Goal: Task Accomplishment & Management: Use online tool/utility

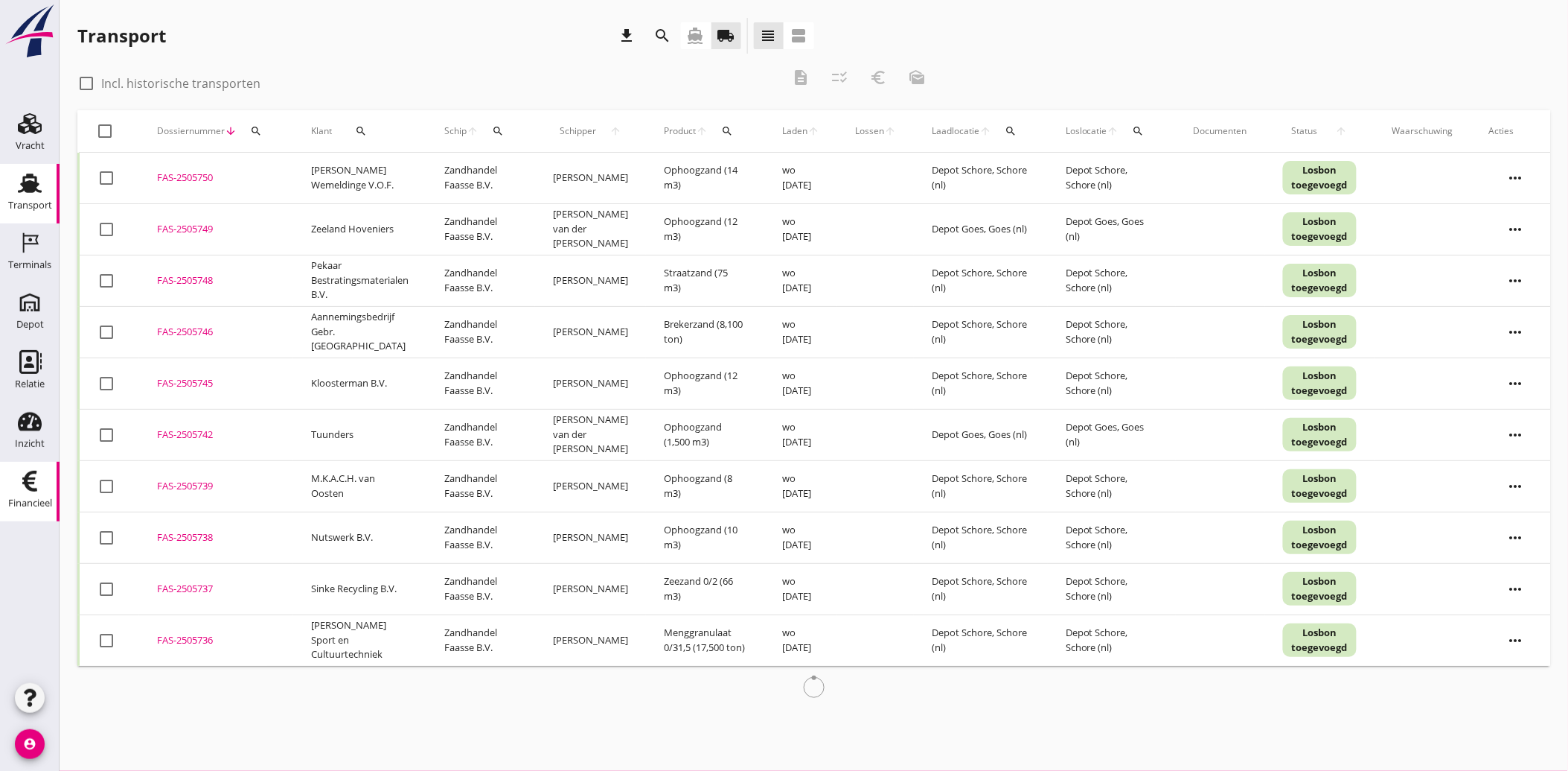
drag, startPoint x: 0, startPoint y: 0, endPoint x: 31, endPoint y: 489, distance: 490.0
click at [31, 489] on use at bounding box center [29, 481] width 15 height 21
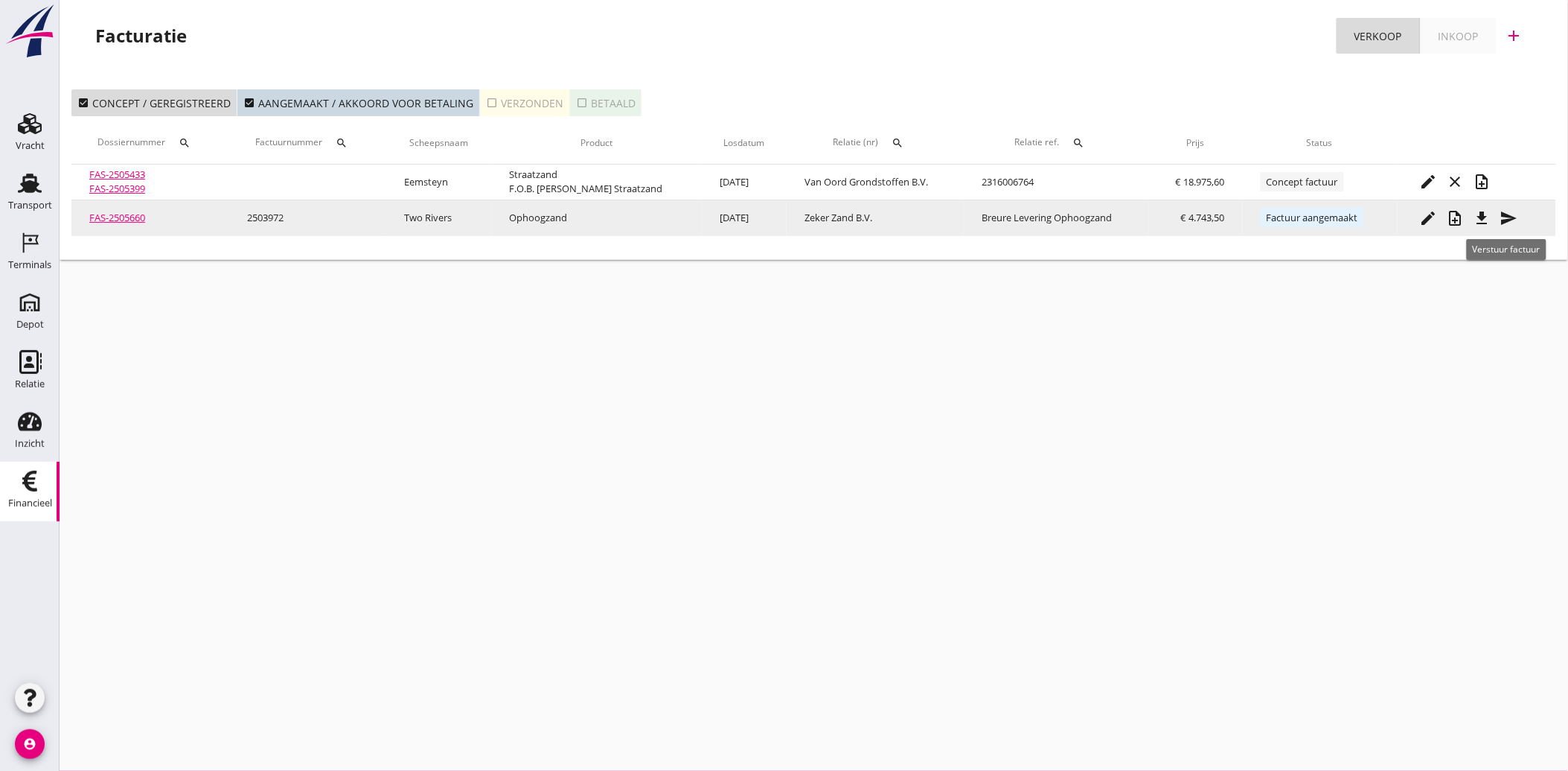
click at [1500, 219] on icon "send" at bounding box center [1509, 218] width 18 height 18
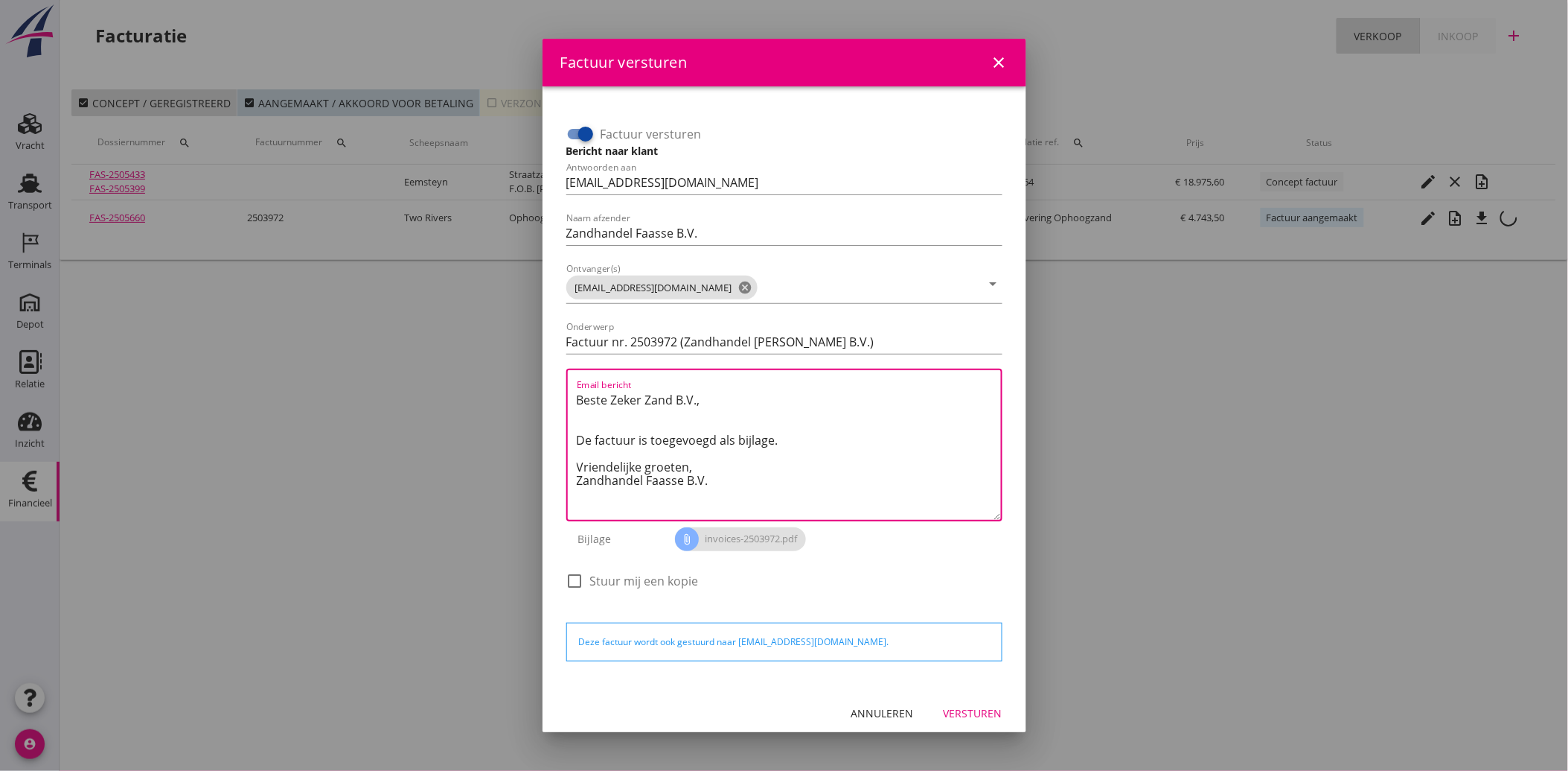
drag, startPoint x: 711, startPoint y: 480, endPoint x: 555, endPoint y: 385, distance: 182.6
click at [555, 385] on div "Factuur versturen Bericht naar klant Antwoorden aan [EMAIL_ADDRESS][DOMAIN_NAME…" at bounding box center [784, 387] width 460 height 578
paste textarea "Geachte heer/mevrouw, Hierbij zenden wij u onze factuur i.v.m. de door ons aan …"
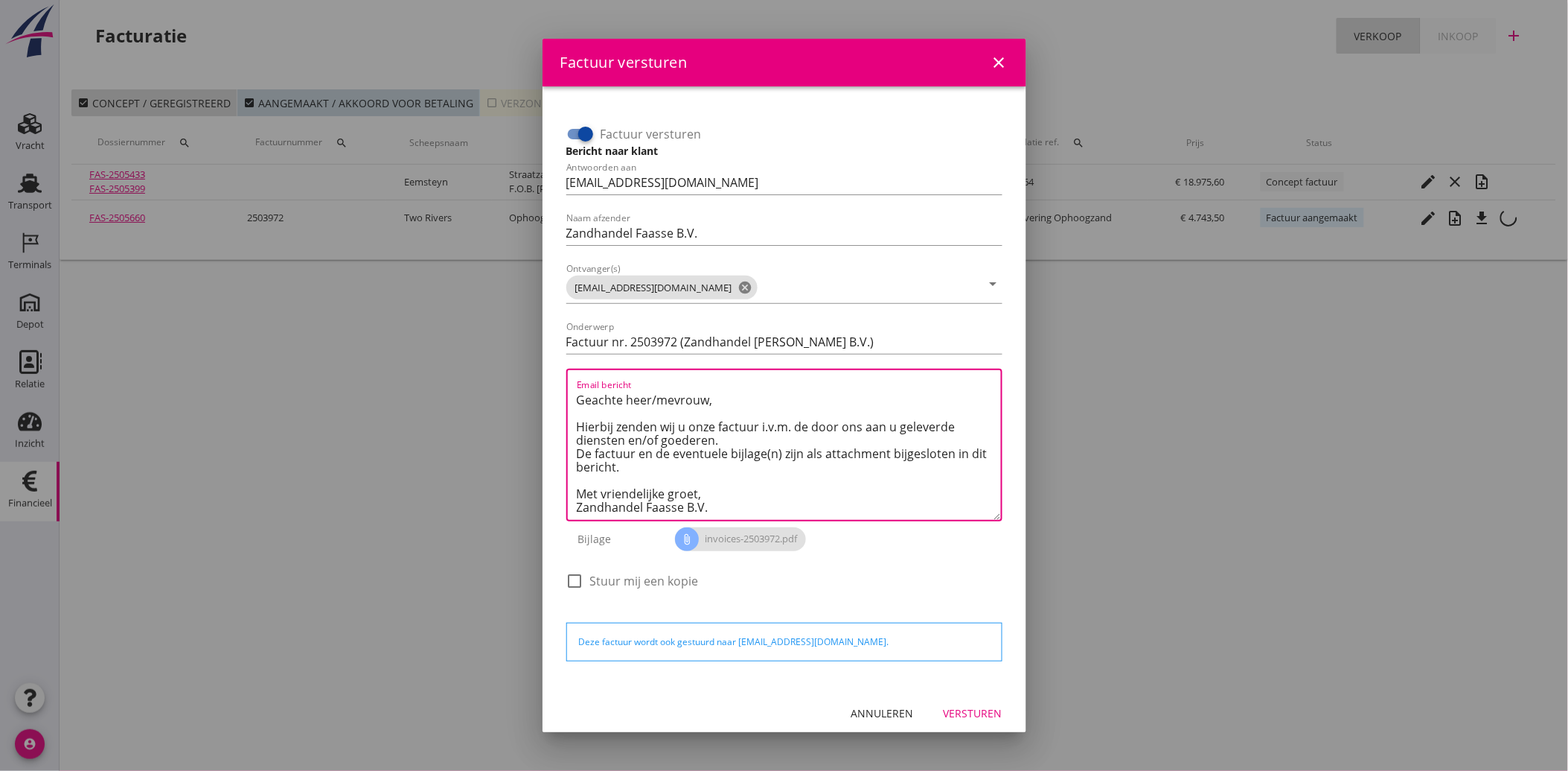
type textarea "Geachte heer/mevrouw, Hierbij zenden wij u onze factuur i.v.m. de door ons aan …"
click at [958, 710] on div "Versturen" at bounding box center [973, 713] width 59 height 16
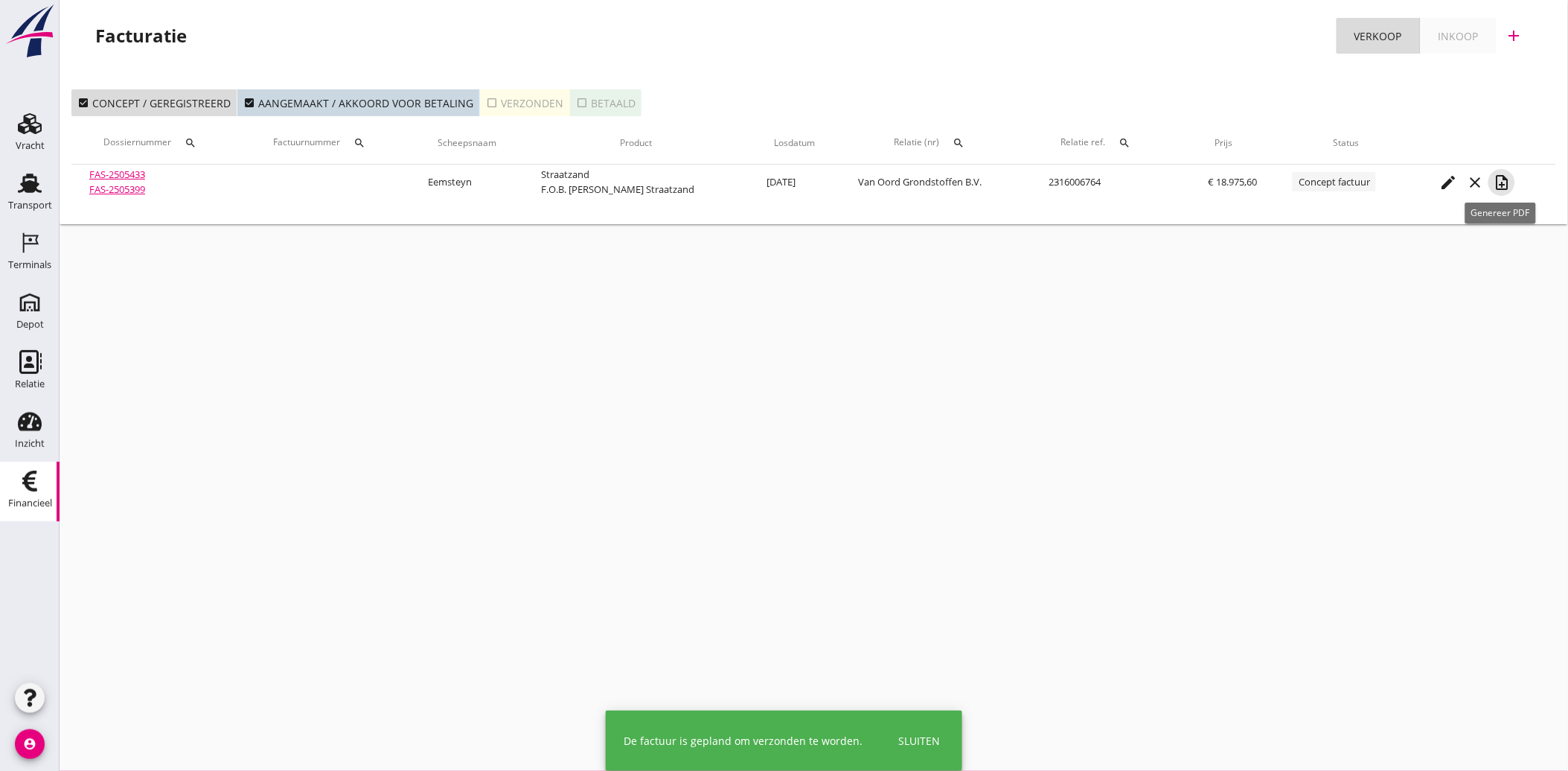
click at [1501, 182] on icon "note_add" at bounding box center [1502, 182] width 18 height 18
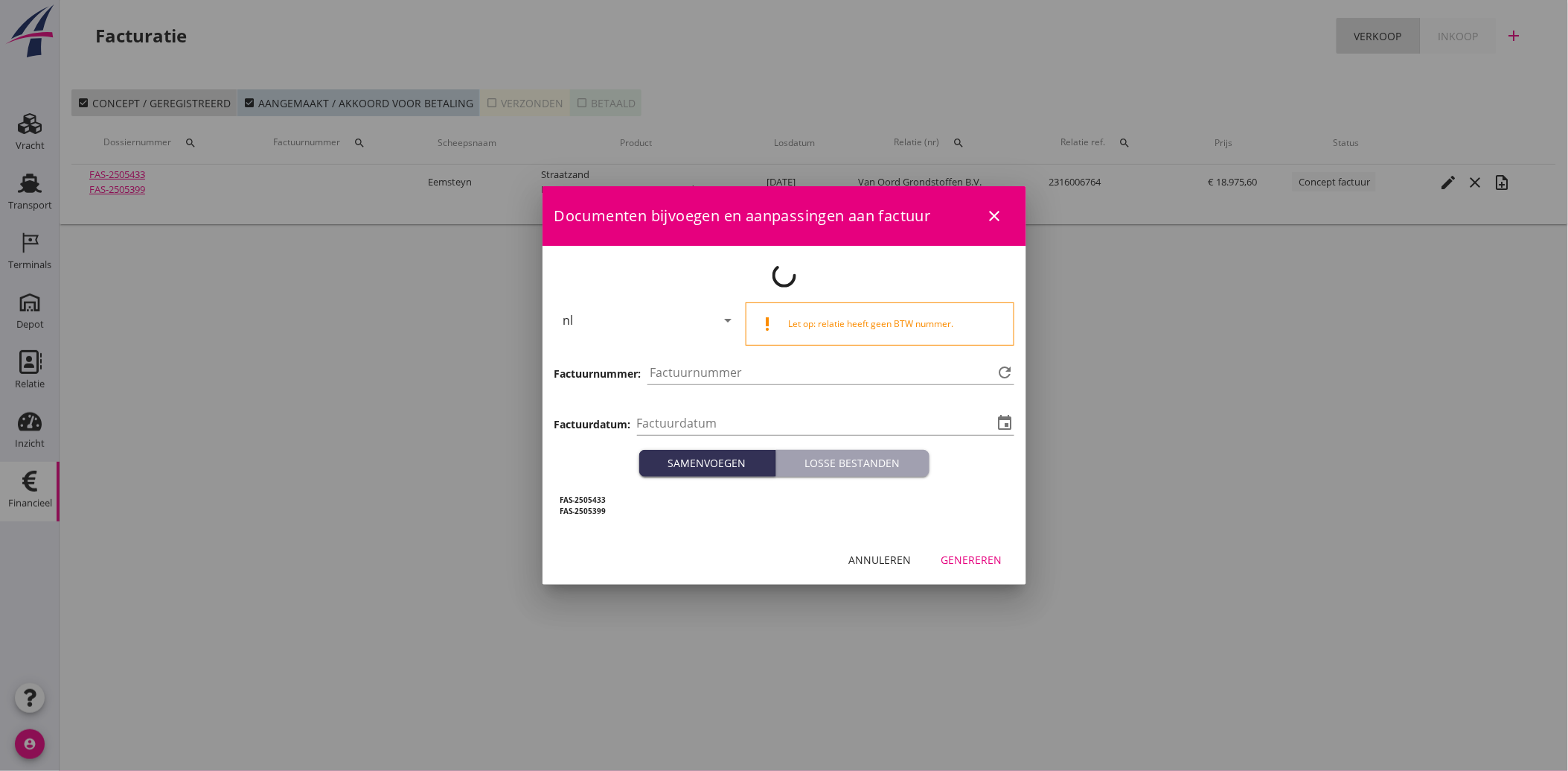
type input "[DATE]"
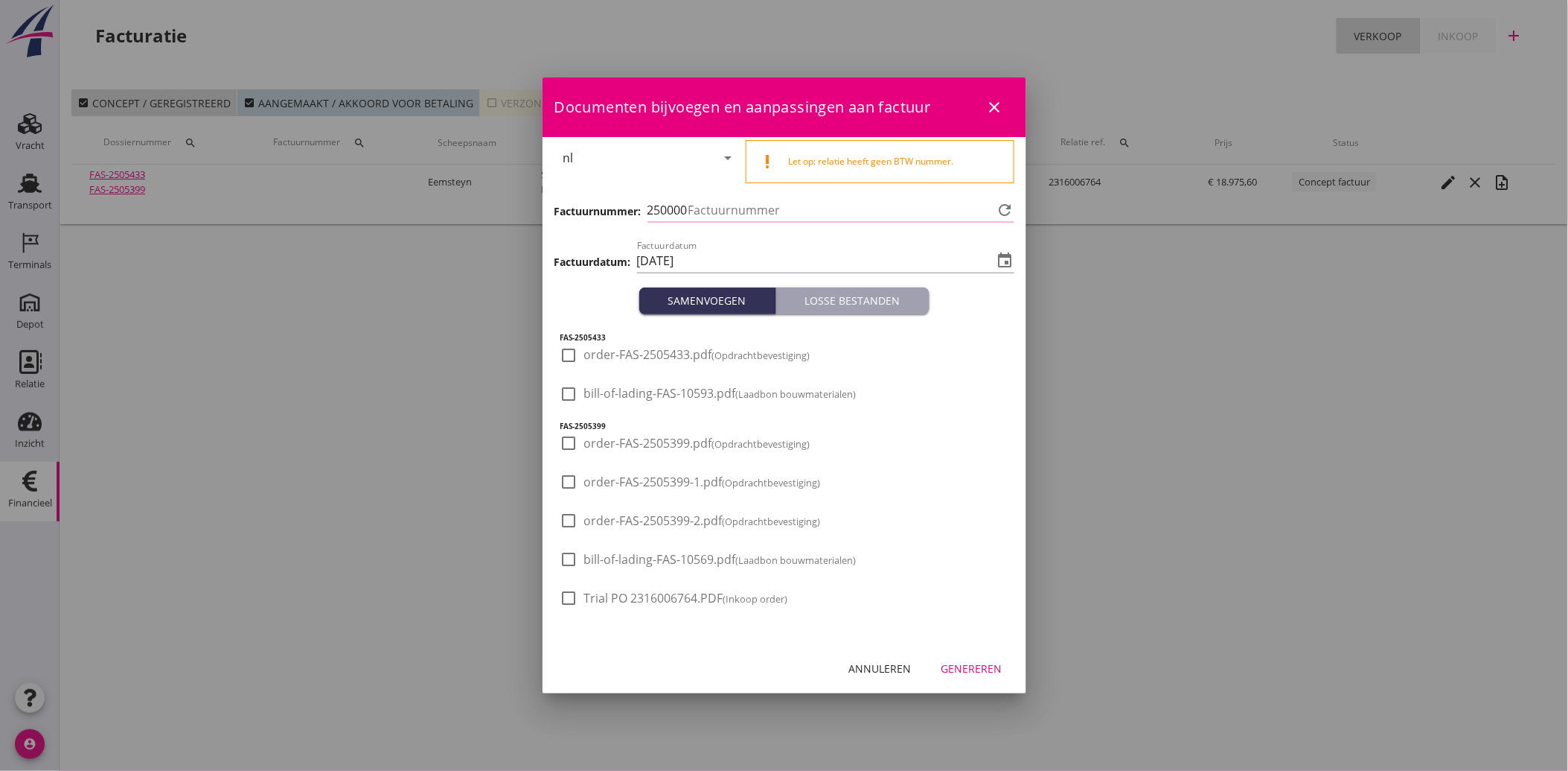
type input "3973"
drag, startPoint x: 864, startPoint y: 664, endPoint x: 434, endPoint y: 473, distance: 470.5
click at [862, 664] on div "Annuleren" at bounding box center [880, 668] width 62 height 16
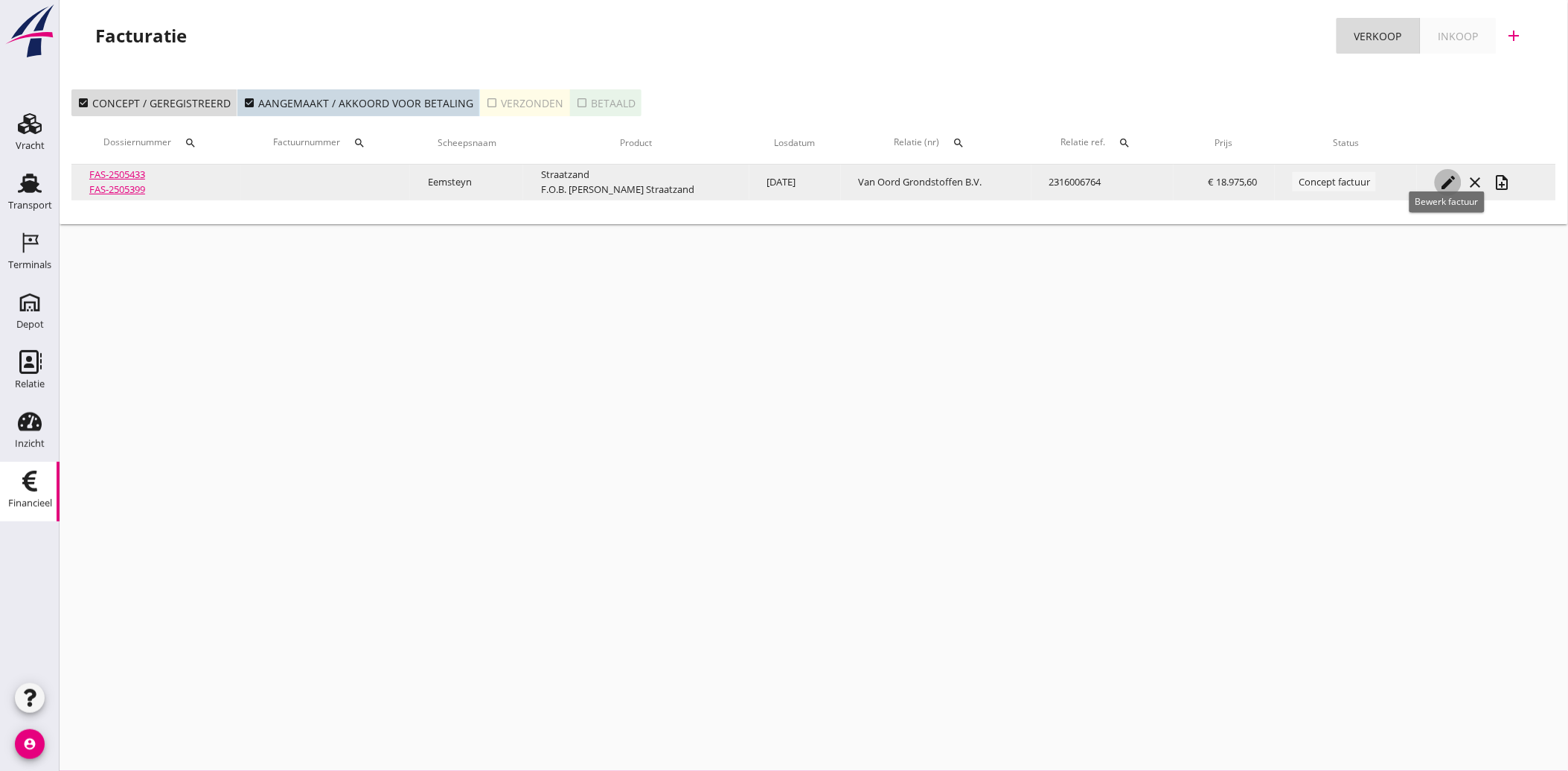
click at [1440, 177] on icon "edit" at bounding box center [1448, 182] width 18 height 18
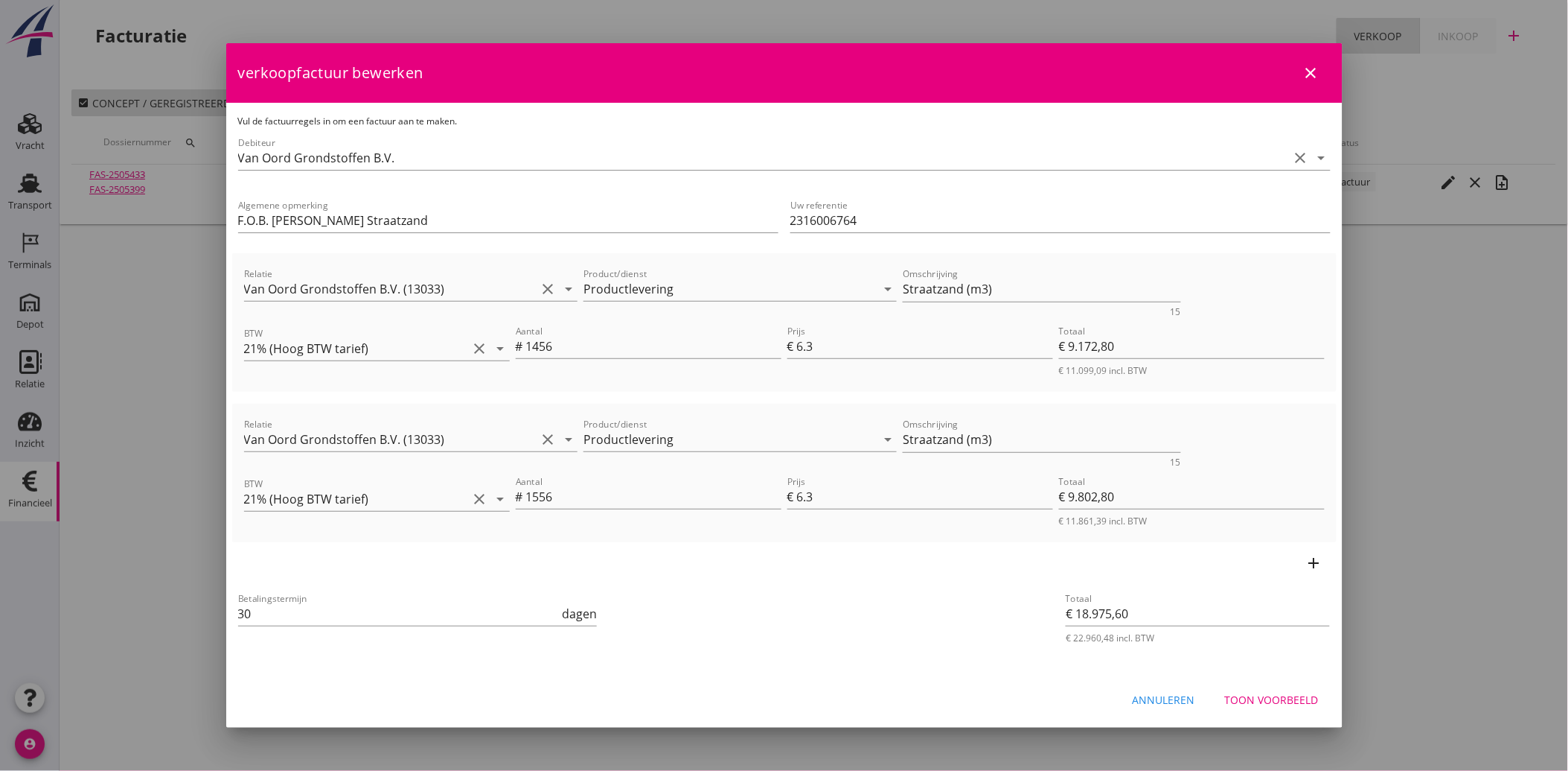
click at [1294, 694] on div "Toon voorbeeld" at bounding box center [1271, 700] width 94 height 16
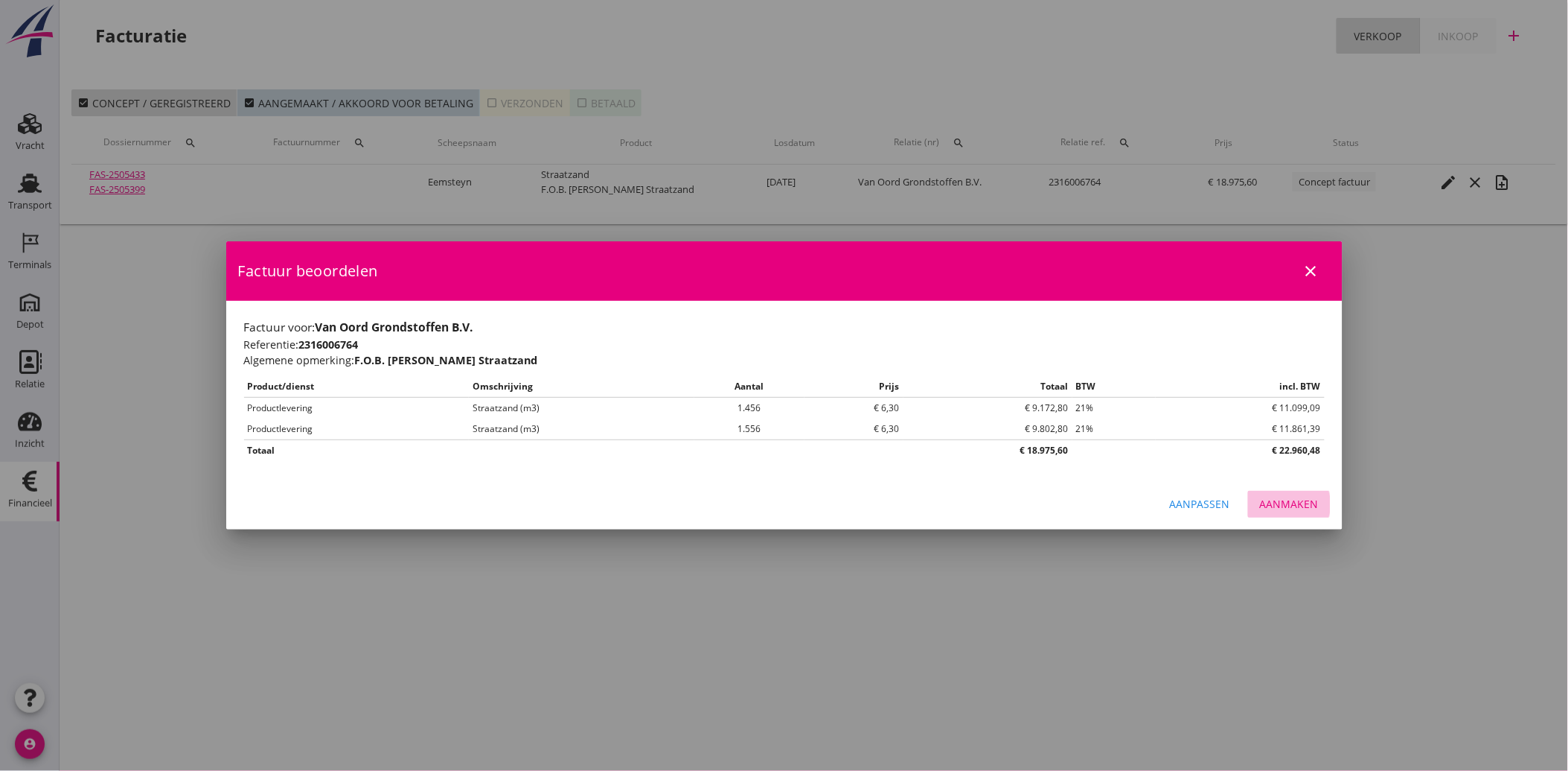
click at [1303, 500] on div "Aanmaken" at bounding box center [1289, 503] width 59 height 16
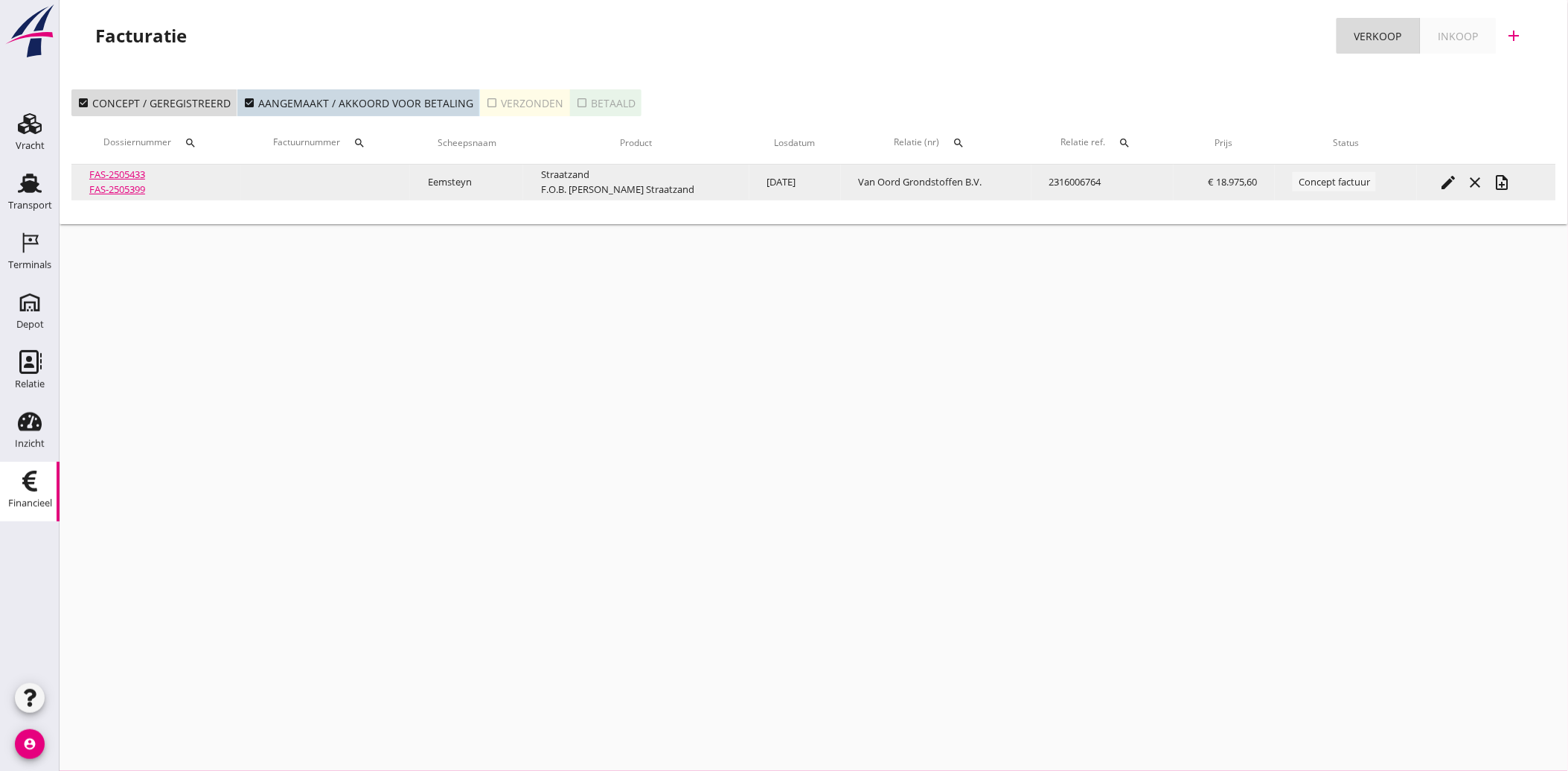
click at [1497, 174] on icon "note_add" at bounding box center [1502, 182] width 18 height 18
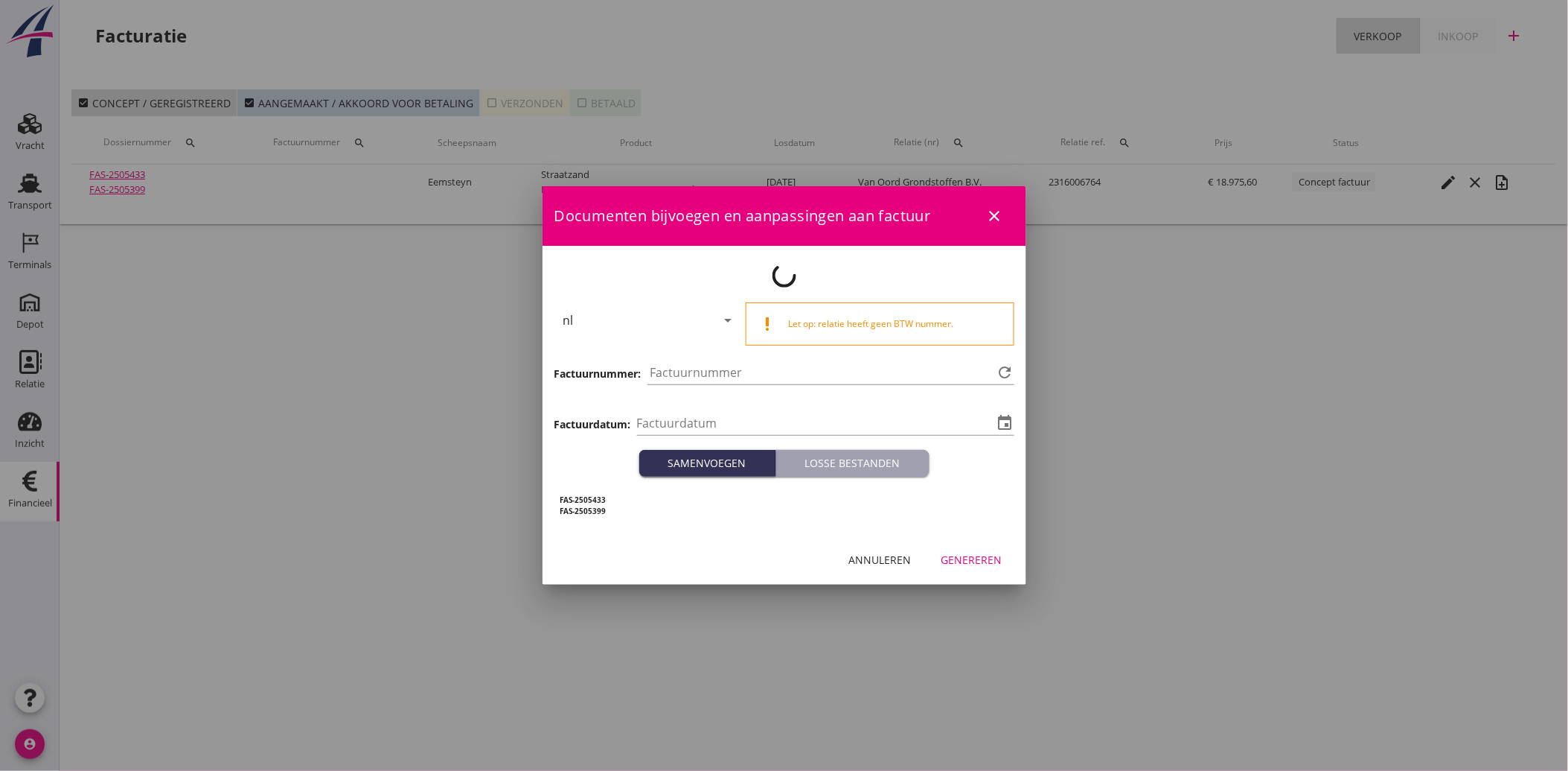
type input "[DATE]"
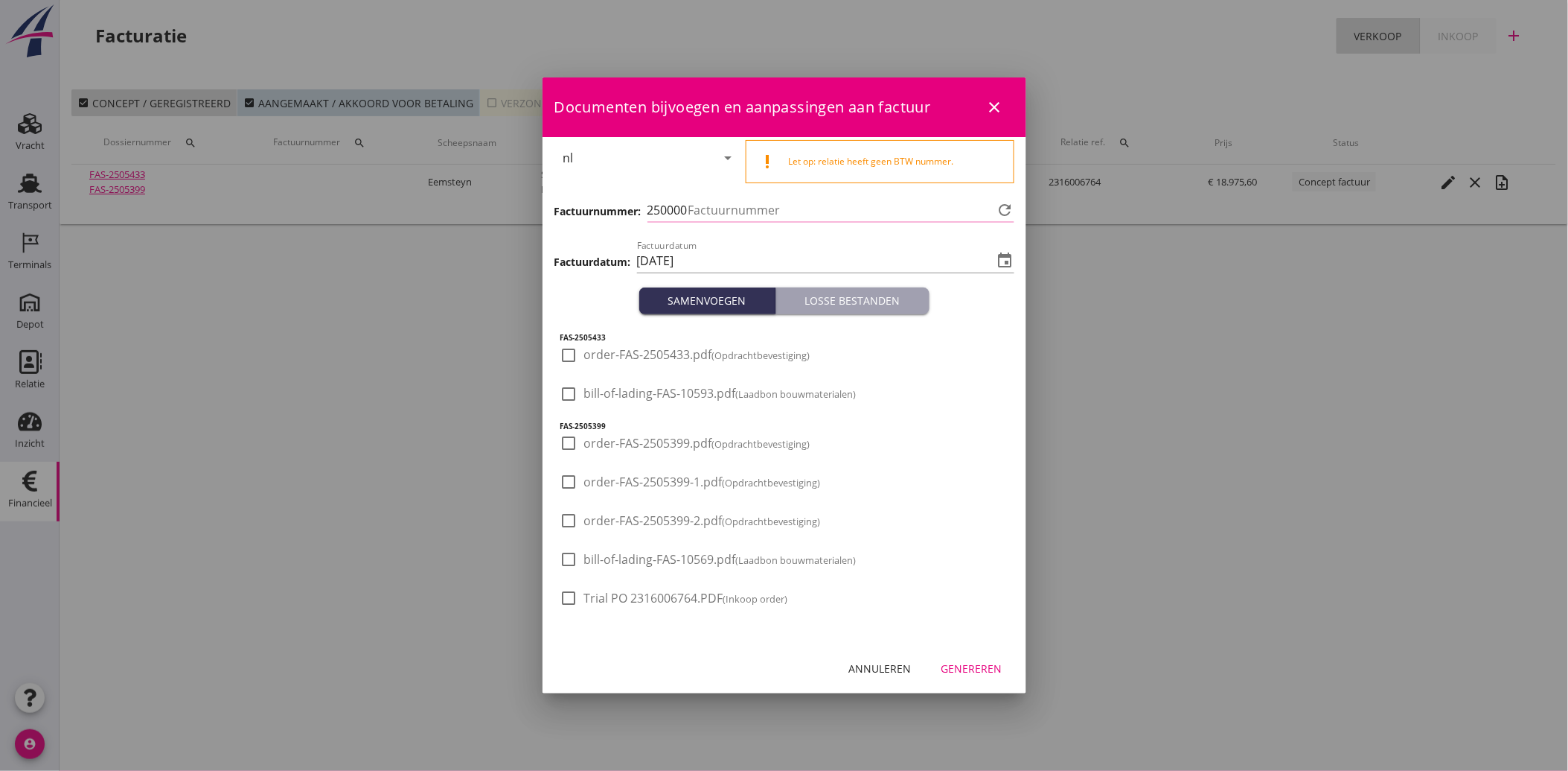
type input "3973"
click at [583, 607] on div "check_box_outline_blank Trial PO 2316006764.PDF (Inkoop order)" at bounding box center [674, 597] width 228 height 18
click at [573, 596] on div at bounding box center [569, 598] width 25 height 25
checkbox input "true"
click at [976, 664] on div "Genereren" at bounding box center [972, 668] width 61 height 16
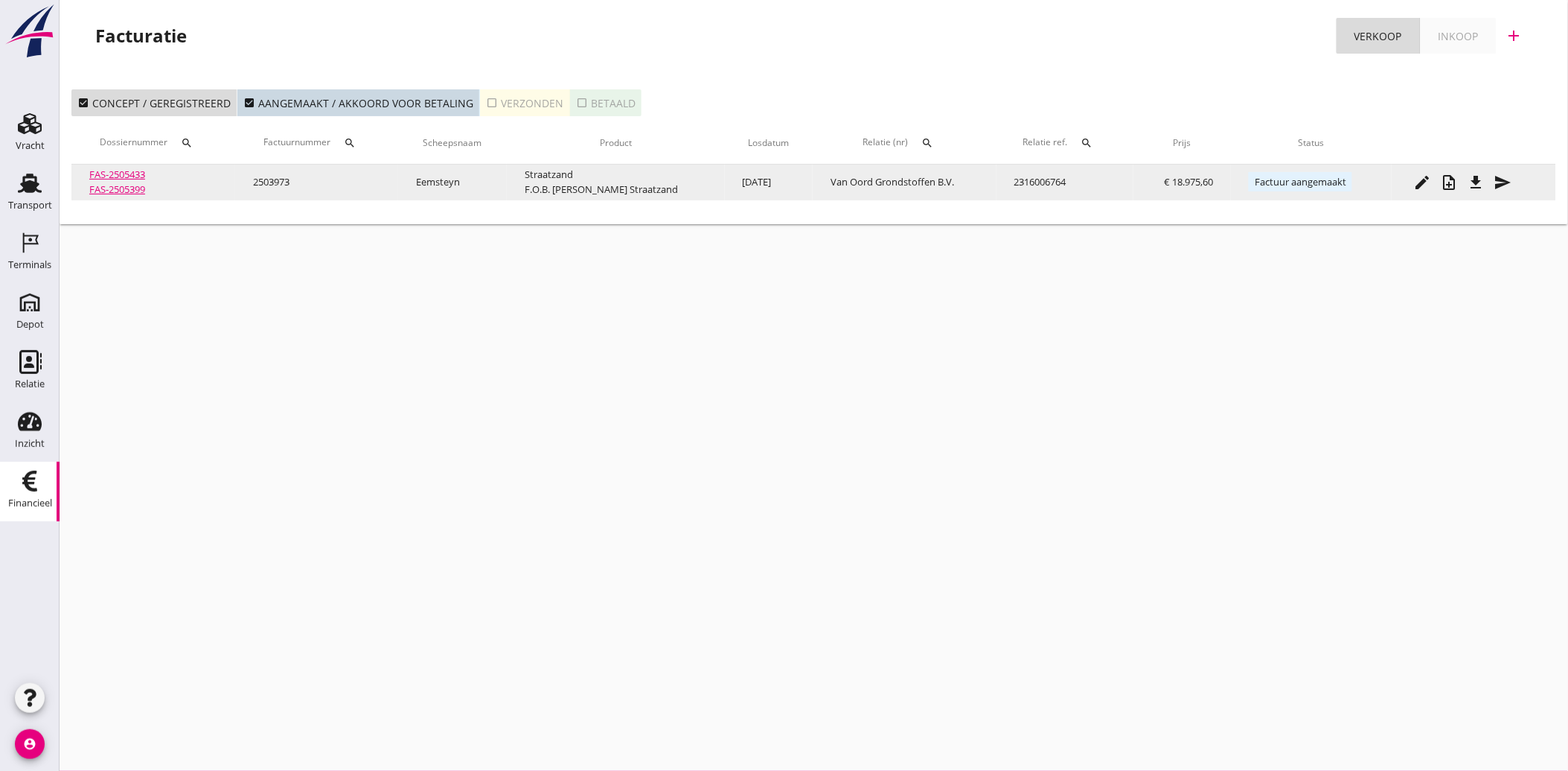
click at [1471, 176] on icon "file_download" at bounding box center [1477, 182] width 18 height 18
click at [1496, 177] on icon "send" at bounding box center [1503, 182] width 18 height 18
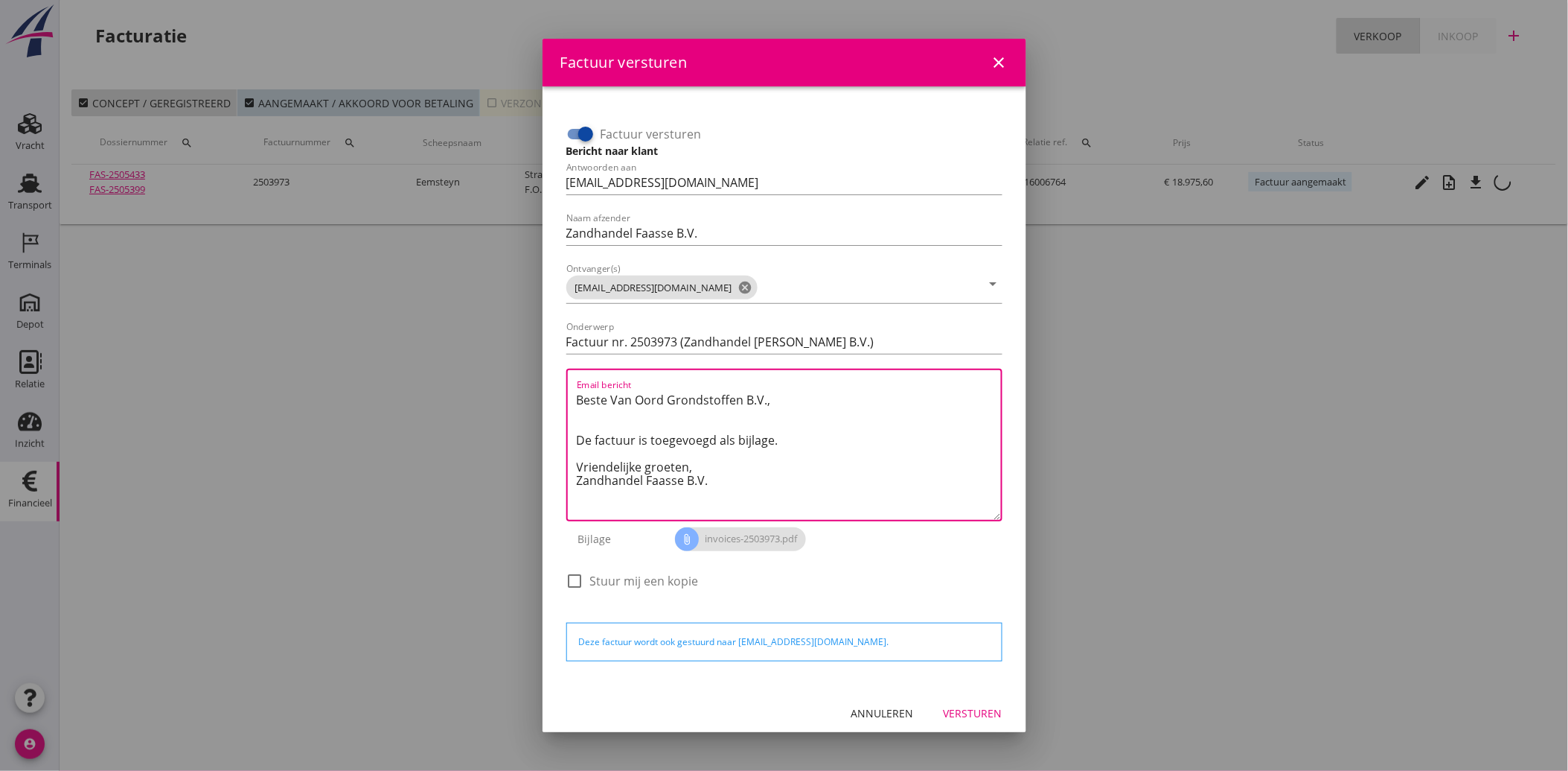
drag, startPoint x: 713, startPoint y: 484, endPoint x: 547, endPoint y: 374, distance: 199.1
click at [547, 374] on div "Factuur versturen Bericht naar klant Antwoorden aan [EMAIL_ADDRESS][DOMAIN_NAME…" at bounding box center [784, 387] width 483 height 601
paste textarea "Geachte heer/mevrouw, Hierbij zenden wij u onze factuur i.v.m. de door ons aan …"
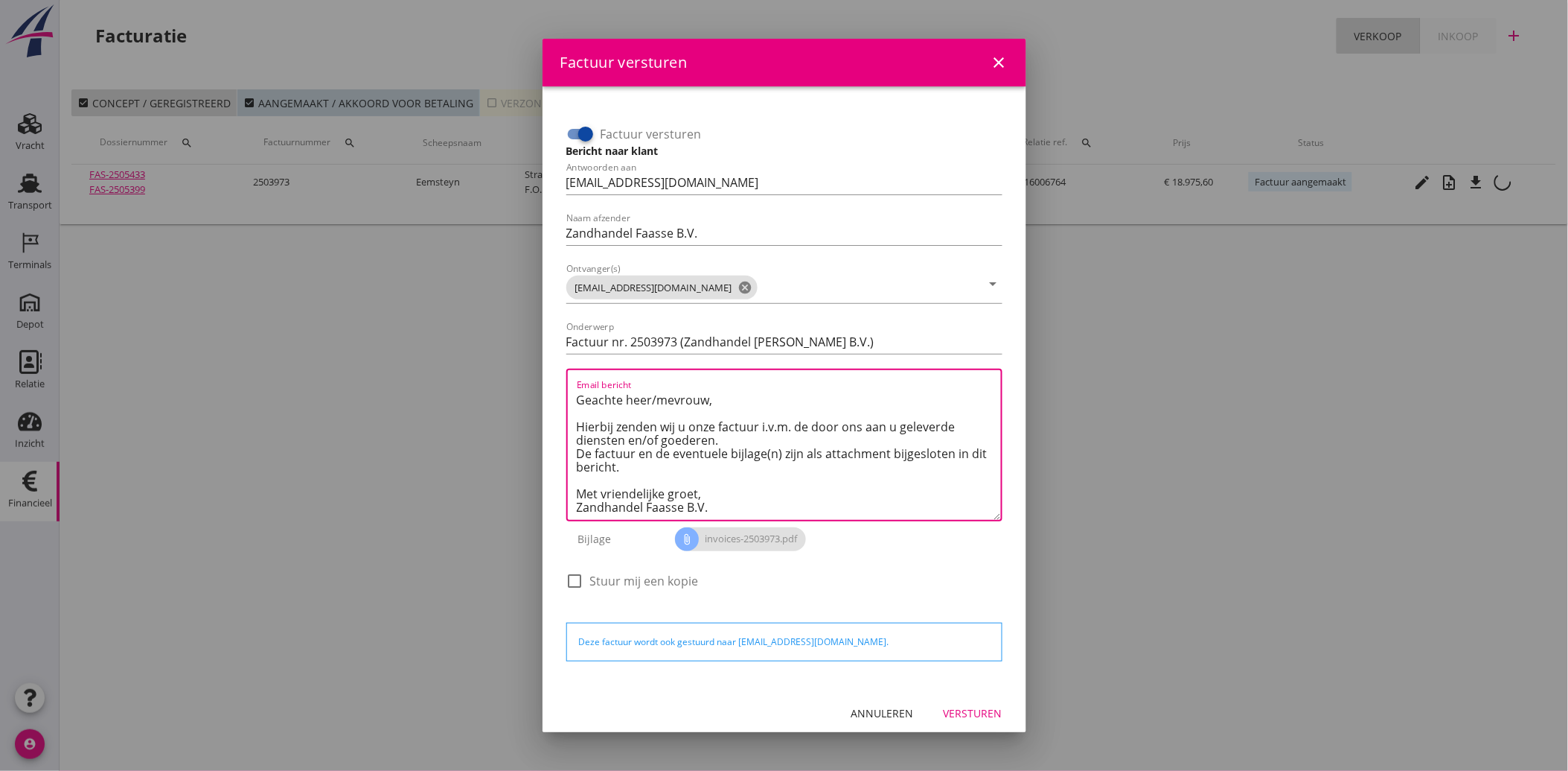
type textarea "Geachte heer/mevrouw, Hierbij zenden wij u onze factuur i.v.m. de door ons aan …"
click at [961, 702] on button "Versturen" at bounding box center [973, 713] width 83 height 27
